Goal: Information Seeking & Learning: Learn about a topic

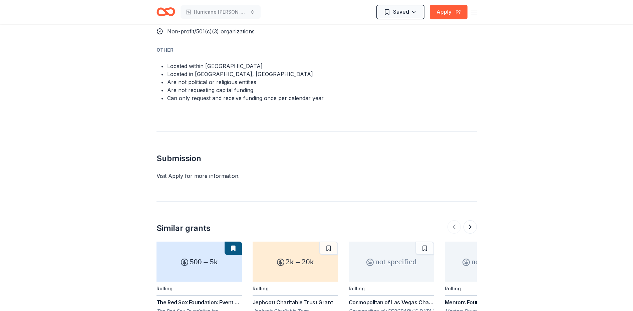
scroll to position [539, 0]
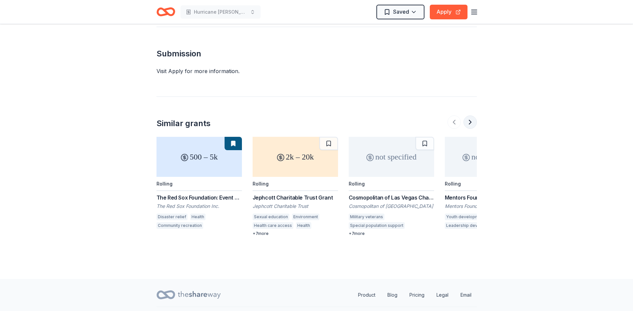
click at [470, 115] on button at bounding box center [470, 121] width 13 height 13
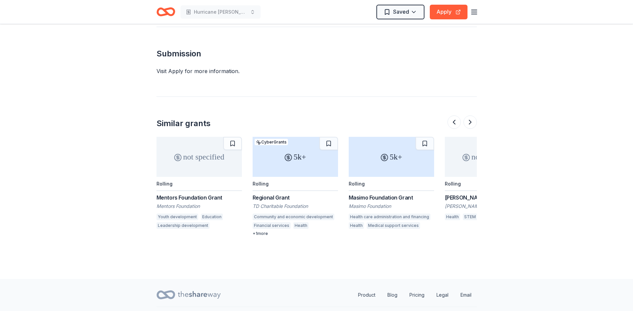
click at [302, 150] on div "5k+" at bounding box center [295, 157] width 85 height 40
click at [470, 115] on button at bounding box center [470, 121] width 13 height 13
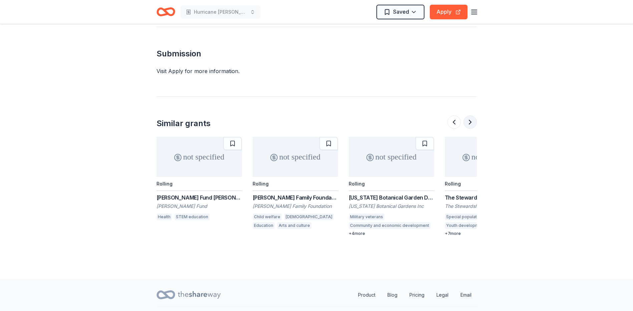
click at [470, 115] on button at bounding box center [470, 121] width 13 height 13
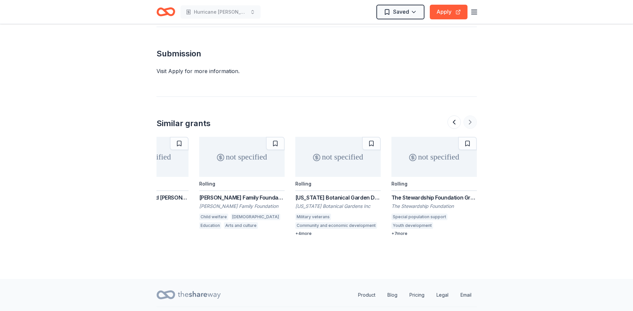
click at [470, 115] on div at bounding box center [462, 121] width 29 height 13
click at [472, 115] on div at bounding box center [462, 121] width 29 height 13
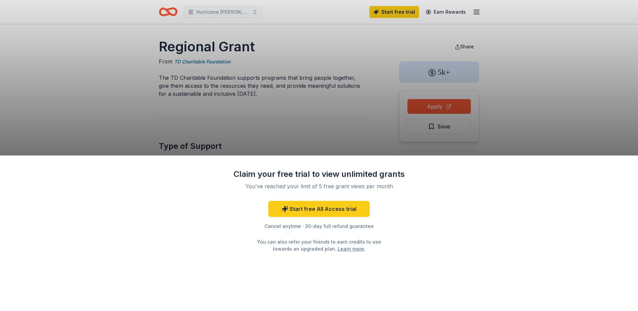
click at [285, 131] on div "Claim your free trial to view unlimited grants You've reached your limit of 5 f…" at bounding box center [319, 155] width 638 height 311
drag, startPoint x: 563, startPoint y: 180, endPoint x: 355, endPoint y: 109, distance: 219.2
click at [355, 109] on div "Claim your free trial to view unlimited grants You've reached your limit of 5 f…" at bounding box center [319, 155] width 638 height 311
click at [449, 76] on div "Claim your free trial to view unlimited grants You've reached your limit of 5 f…" at bounding box center [319, 155] width 638 height 311
click at [209, 145] on div "Claim your free trial to view unlimited grants You've reached your limit of 5 f…" at bounding box center [319, 155] width 638 height 311
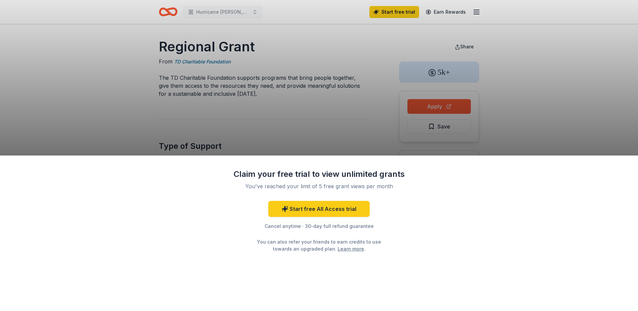
click at [215, 10] on div "Claim your free trial to view unlimited grants You've reached your limit of 5 f…" at bounding box center [319, 155] width 638 height 311
